Goal: Task Accomplishment & Management: Complete application form

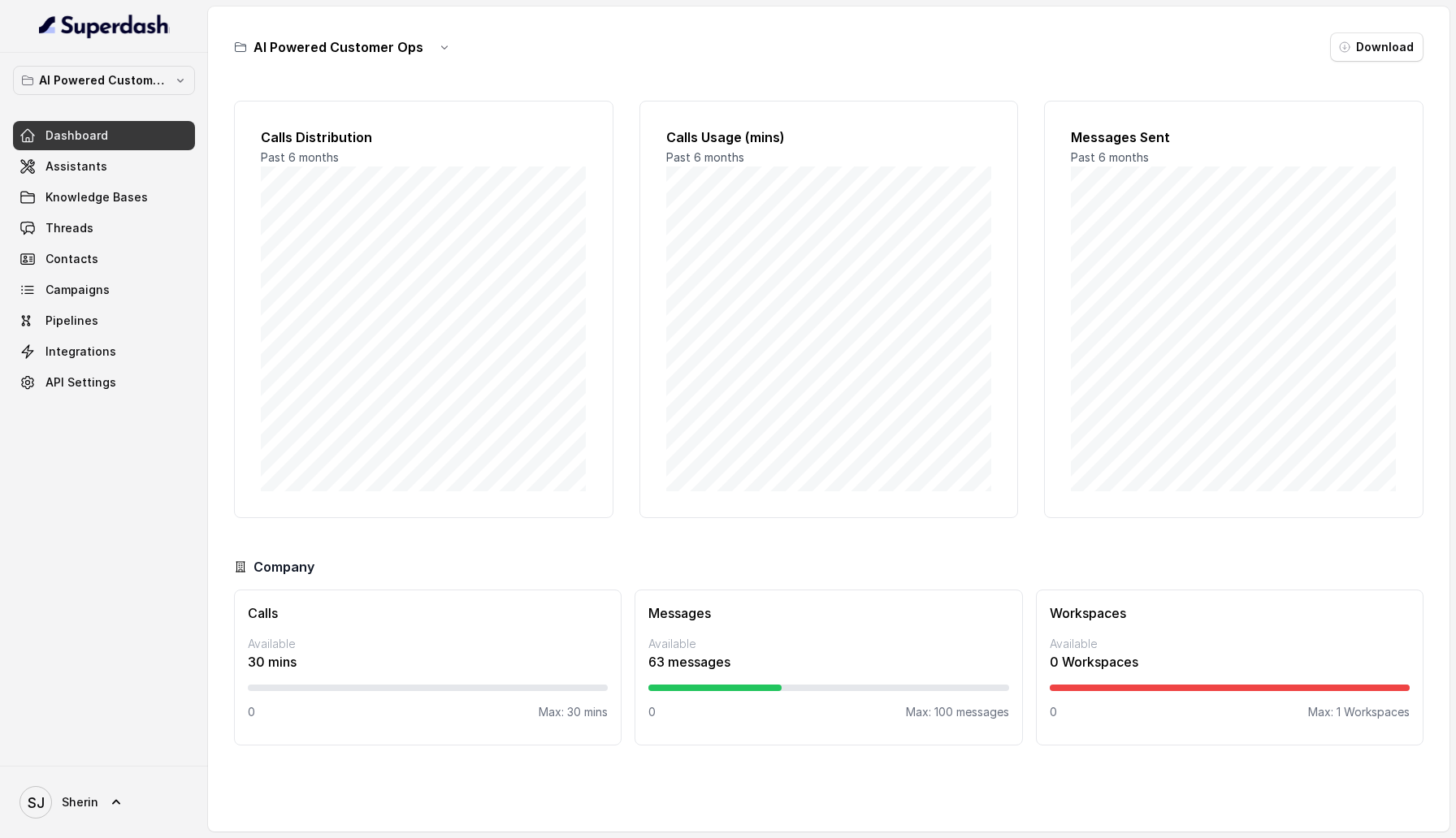
click at [104, 652] on div "AI Powered Customer Ops Dashboard Assistants Knowledge Bases Threads Contacts C…" at bounding box center [104, 410] width 208 height 713
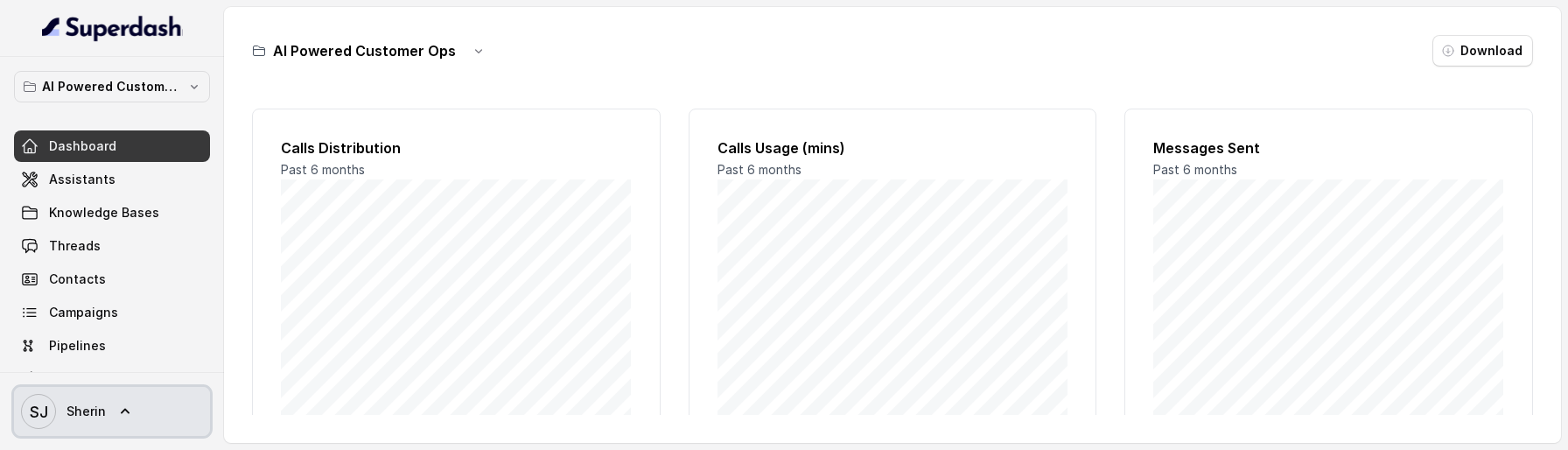
click at [147, 422] on link "SJ Sherin" at bounding box center [112, 411] width 196 height 49
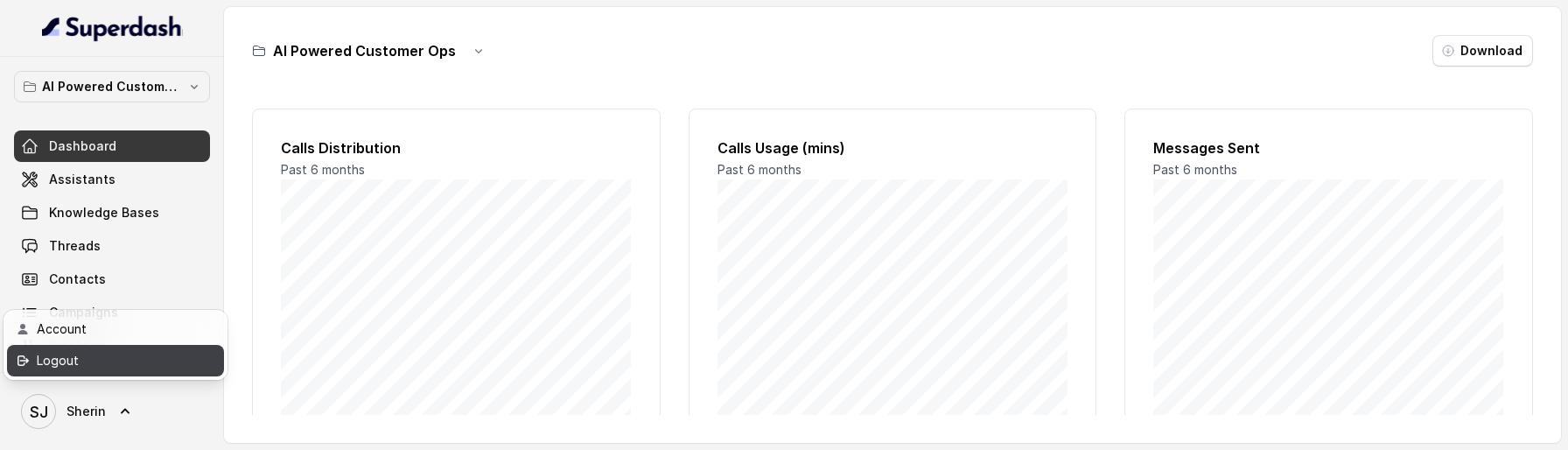
click at [167, 365] on div "Logout" at bounding box center [111, 360] width 149 height 21
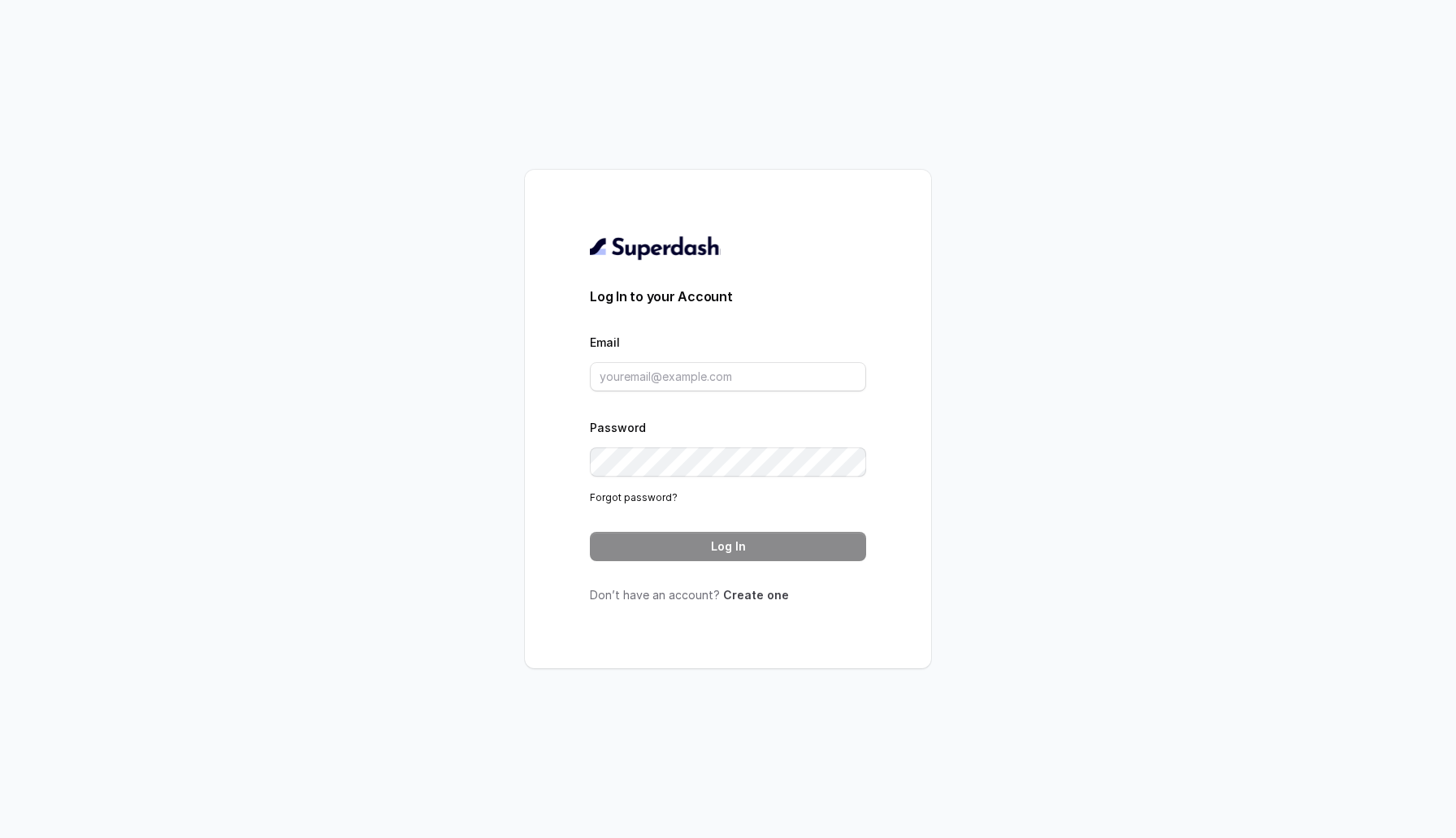
click at [737, 417] on link "Create one" at bounding box center [756, 595] width 66 height 14
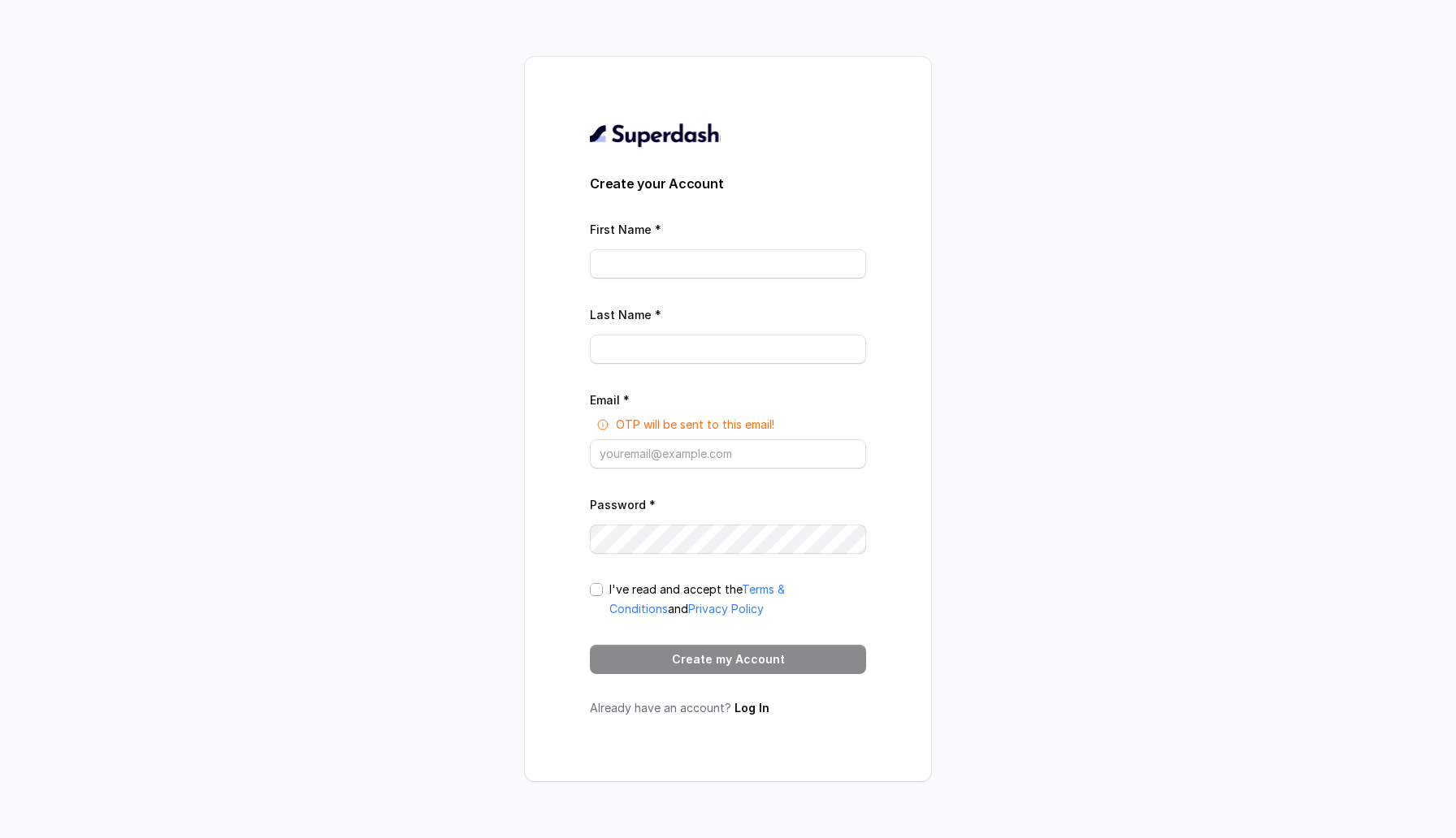
click at [597, 417] on span at bounding box center [597, 590] width 13 height 13
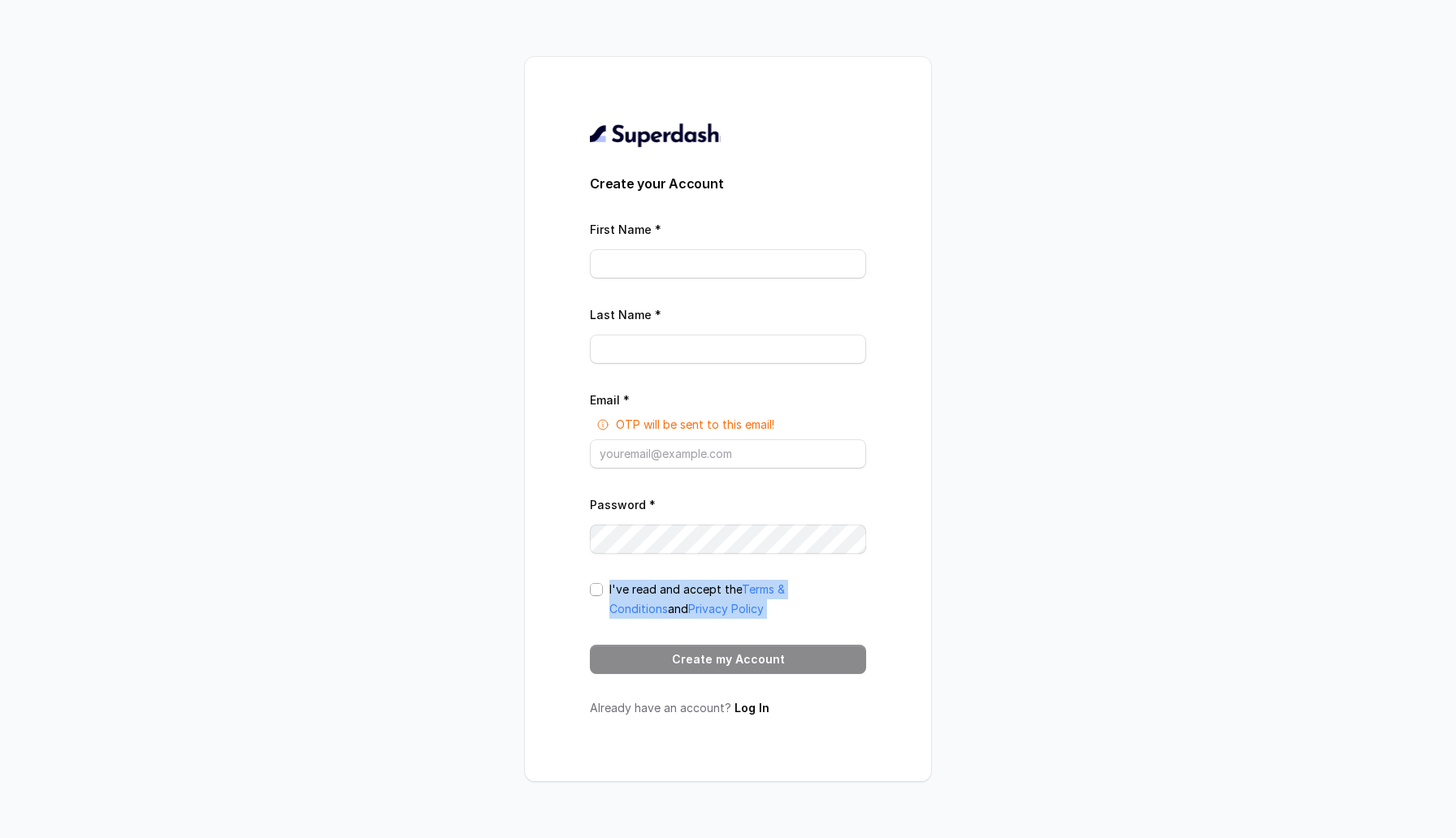
click at [597, 417] on span at bounding box center [597, 590] width 13 height 13
click at [768, 417] on form "Create your Account First Name * Last Name * Email * OTP will be sent to this e…" at bounding box center [728, 423] width 276 height 500
click at [780, 417] on link "Terms & Conditions" at bounding box center [697, 599] width 175 height 33
click at [782, 417] on link "Terms & Conditions" at bounding box center [697, 599] width 175 height 33
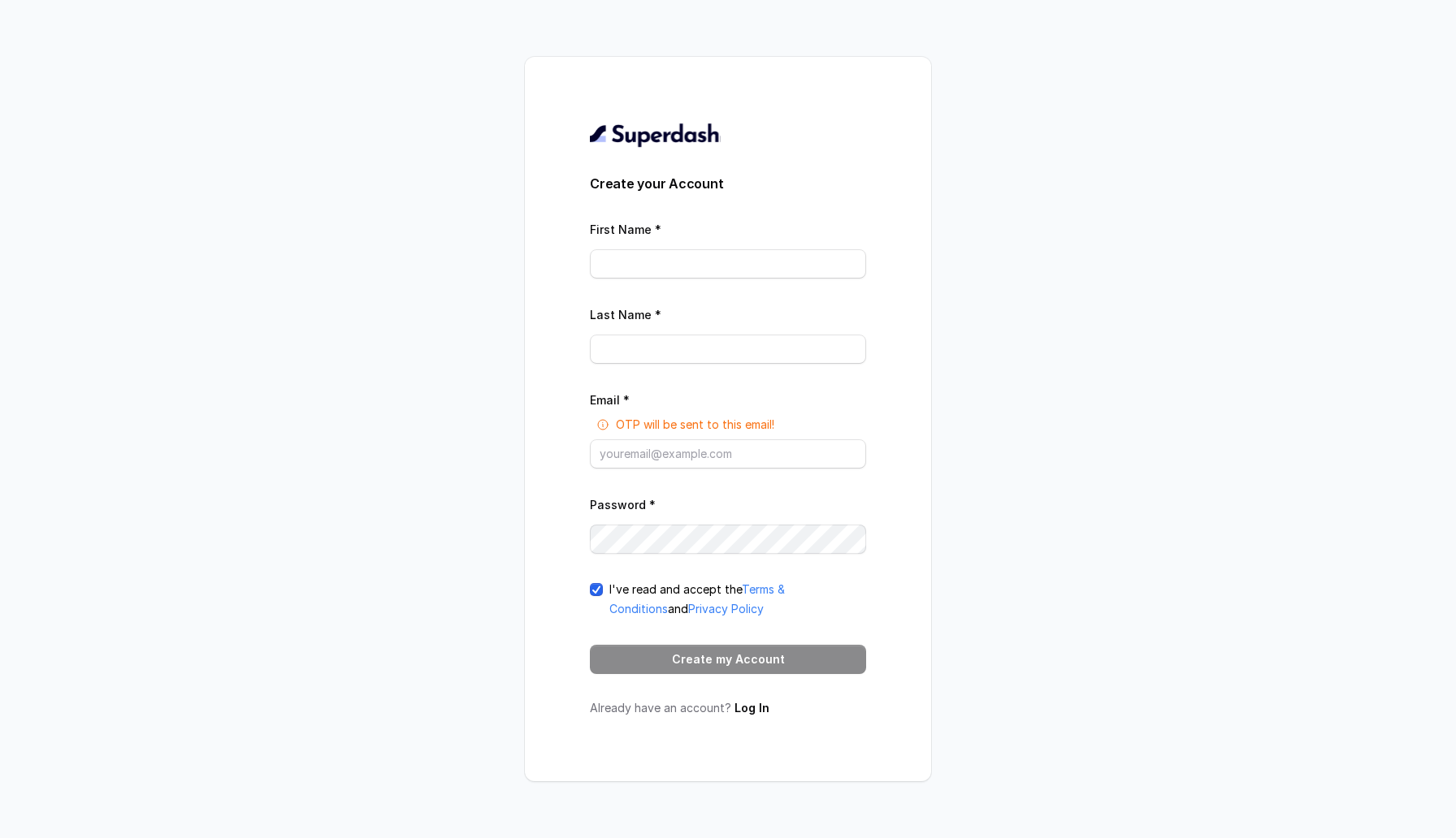
click at [694, 417] on link "Privacy Policy" at bounding box center [726, 609] width 76 height 14
click at [597, 417] on span at bounding box center [597, 590] width 13 height 13
click at [673, 269] on input "First Name *" at bounding box center [728, 264] width 276 height 29
type input "Sherin"
type input "Jacob`"
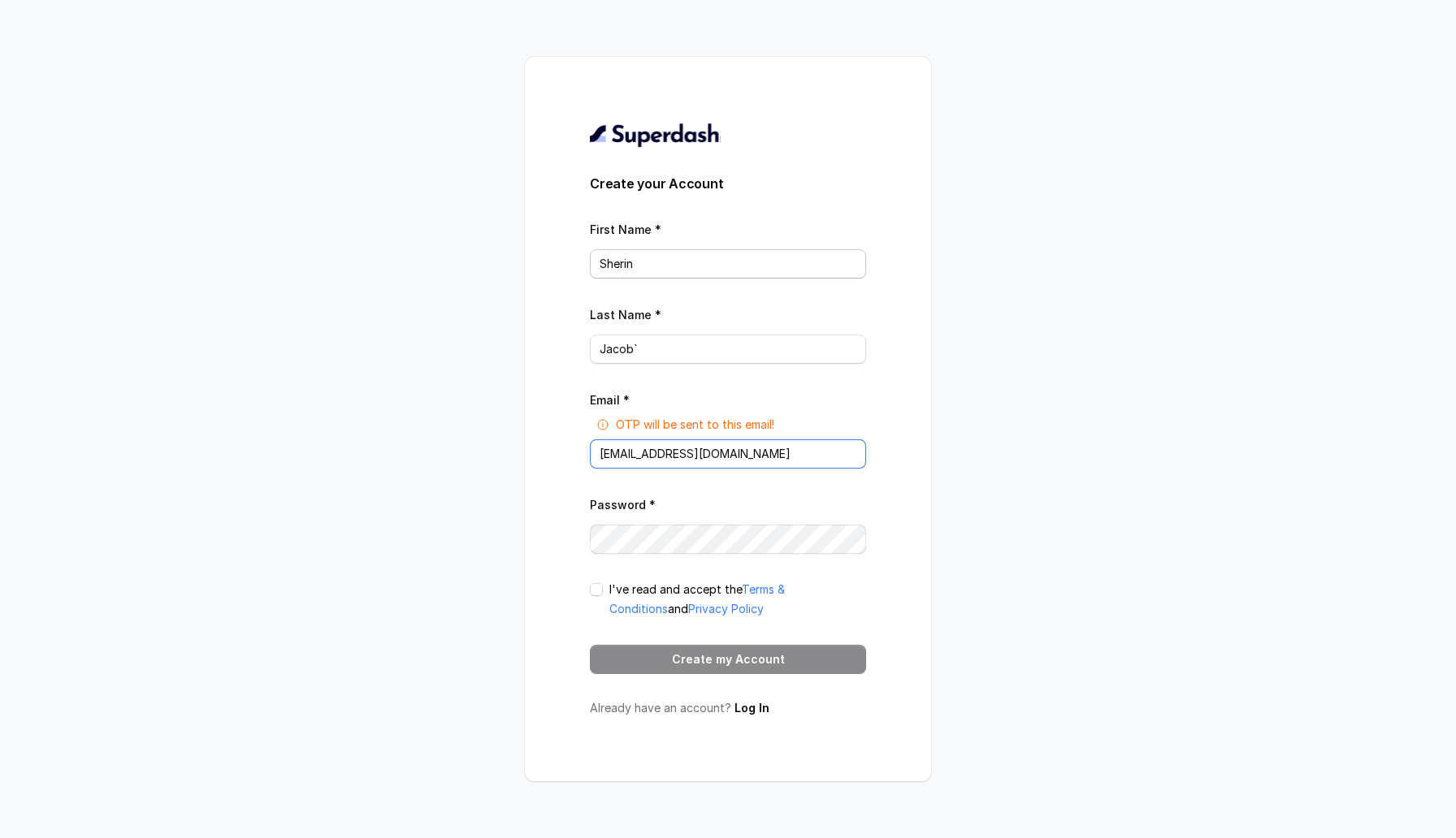
type input "sherinjacob@gmail.com"
click at [535, 417] on div "Create your Account First Name * Sherin Last Name * Jacob` Email * OTP will be …" at bounding box center [728, 419] width 406 height 725
click at [594, 417] on span at bounding box center [597, 590] width 13 height 13
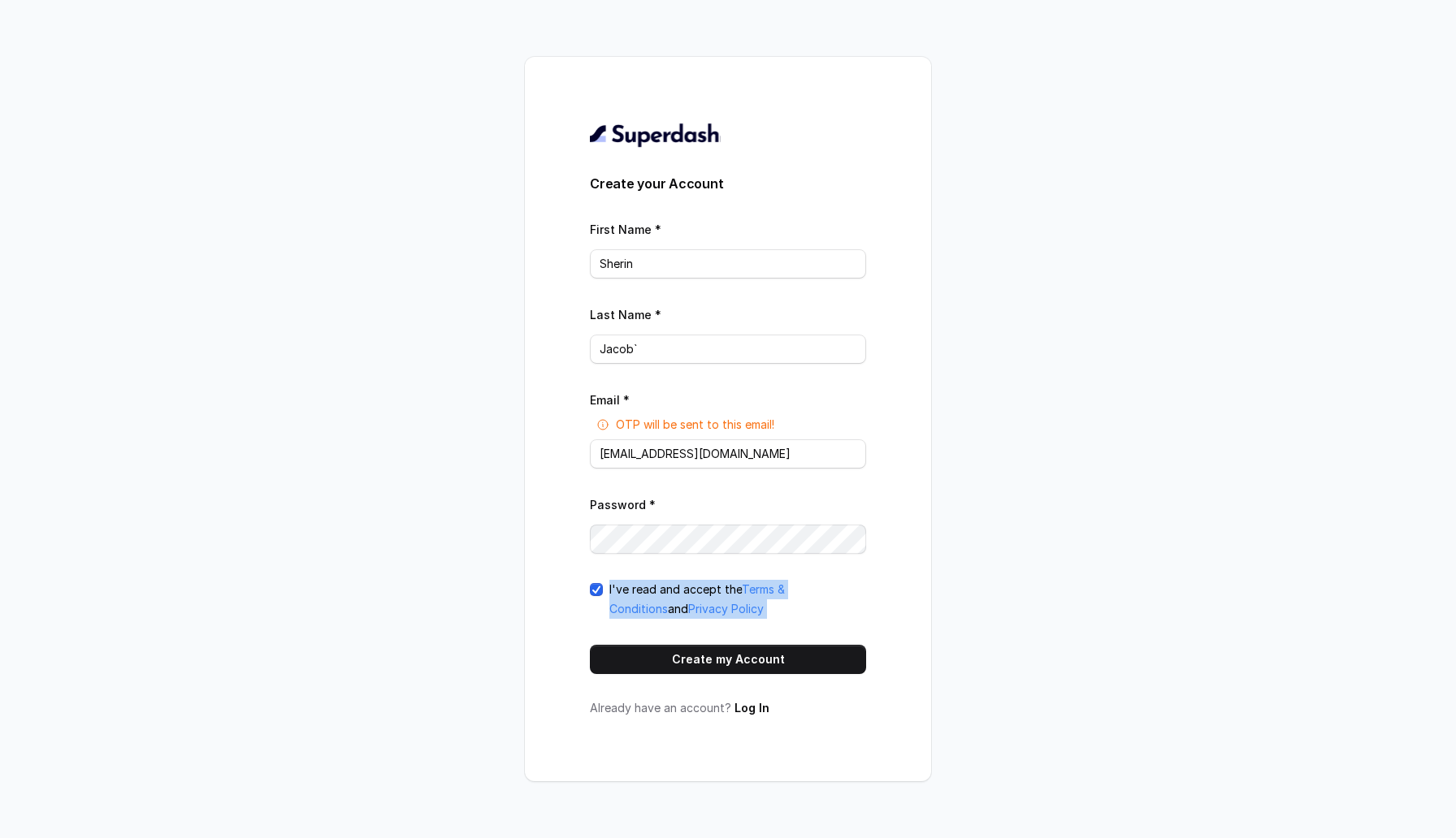
click at [594, 417] on span at bounding box center [597, 590] width 13 height 13
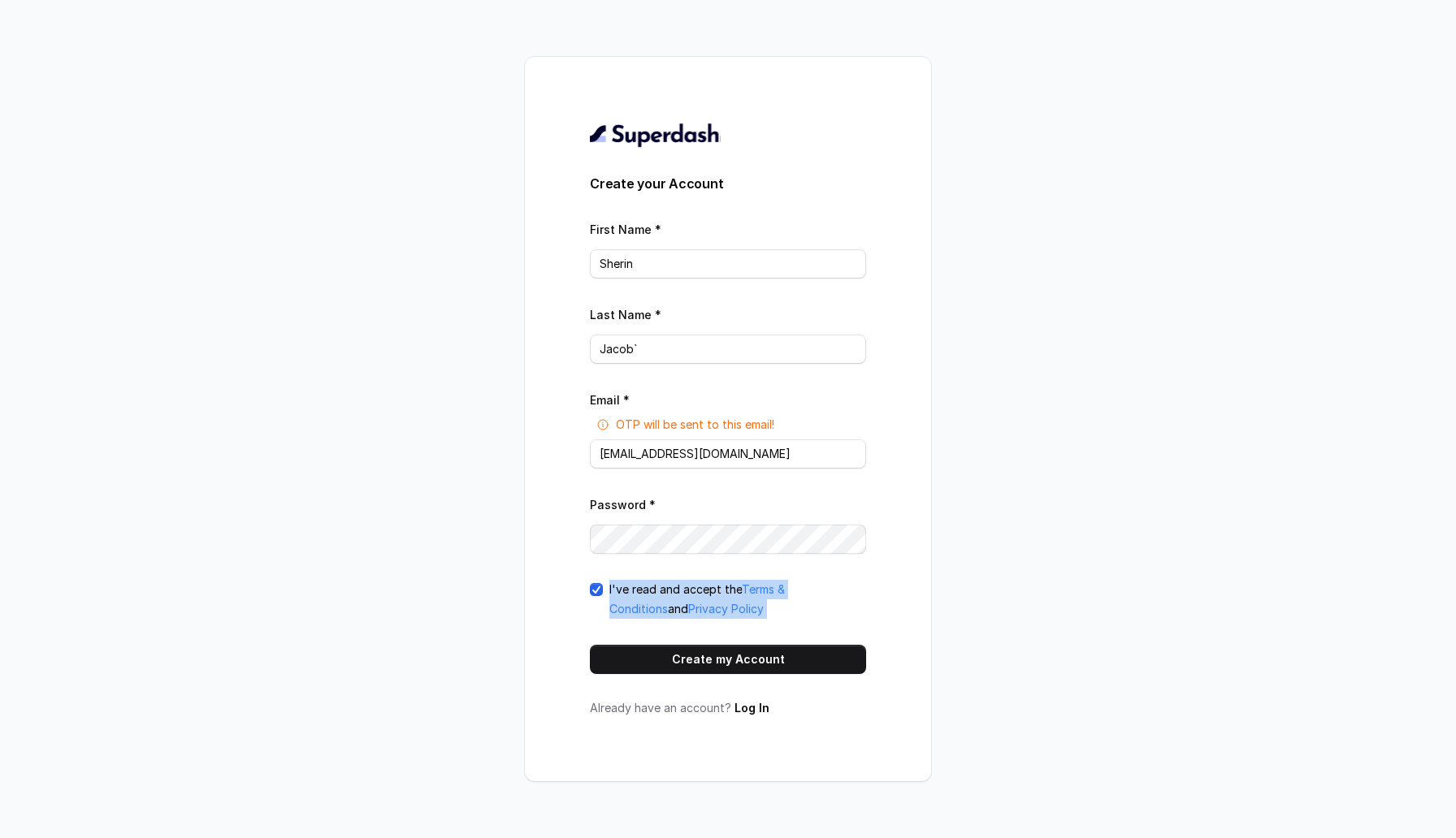
click at [594, 417] on span at bounding box center [597, 590] width 13 height 13
click at [1124, 417] on div "Create your Account First Name * Sherin Last Name * Jacob` Email * OTP will be …" at bounding box center [728, 419] width 1456 height 838
